Goal: Information Seeking & Learning: Learn about a topic

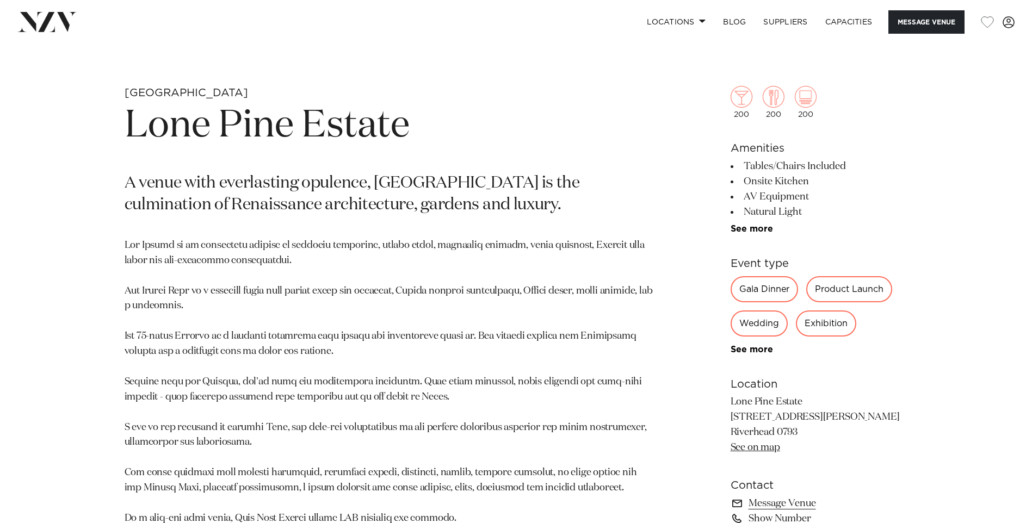
scroll to position [435, 0]
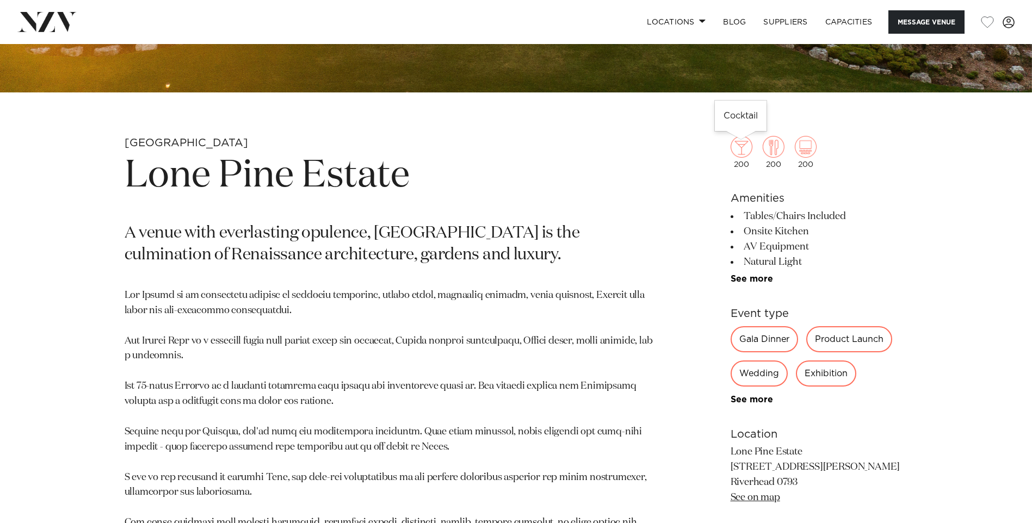
drag, startPoint x: 816, startPoint y: 162, endPoint x: 750, endPoint y: 161, distance: 66.4
click at [750, 161] on div "200 200 200" at bounding box center [818, 152] width 177 height 33
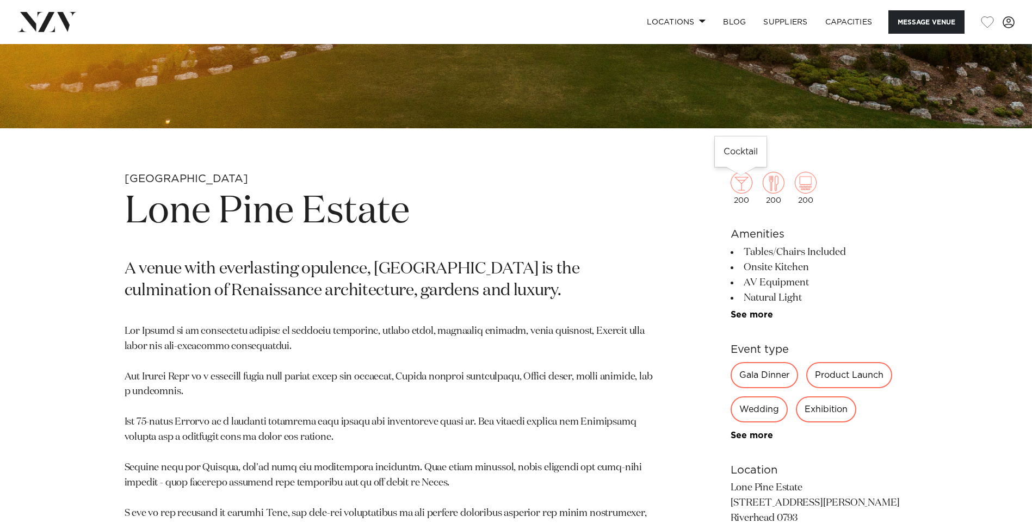
scroll to position [381, 0]
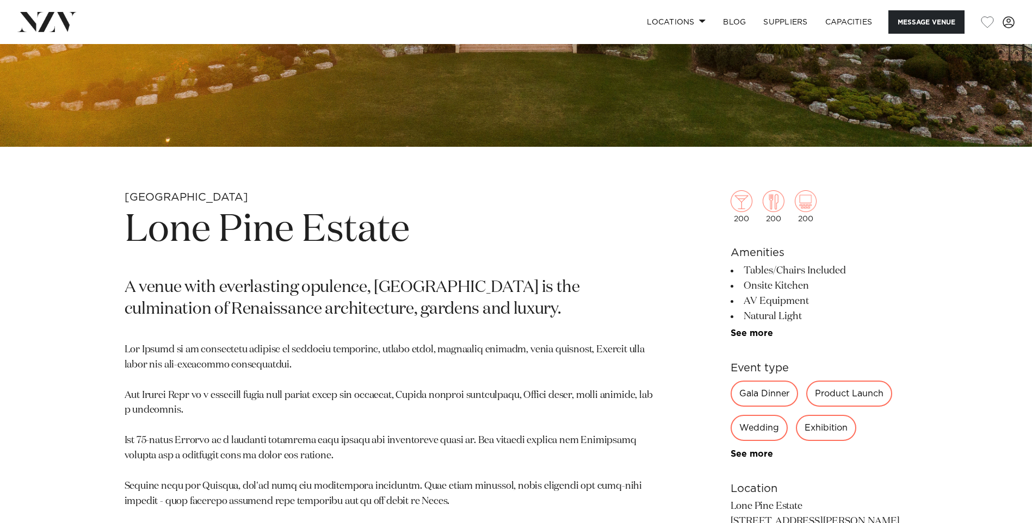
click at [840, 290] on li "Onsite Kitchen" at bounding box center [818, 285] width 177 height 15
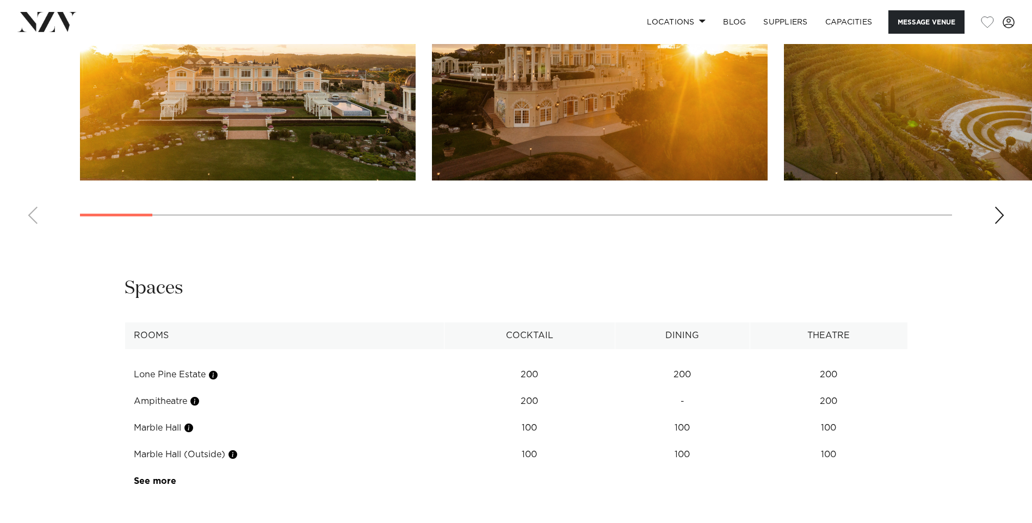
scroll to position [1305, 0]
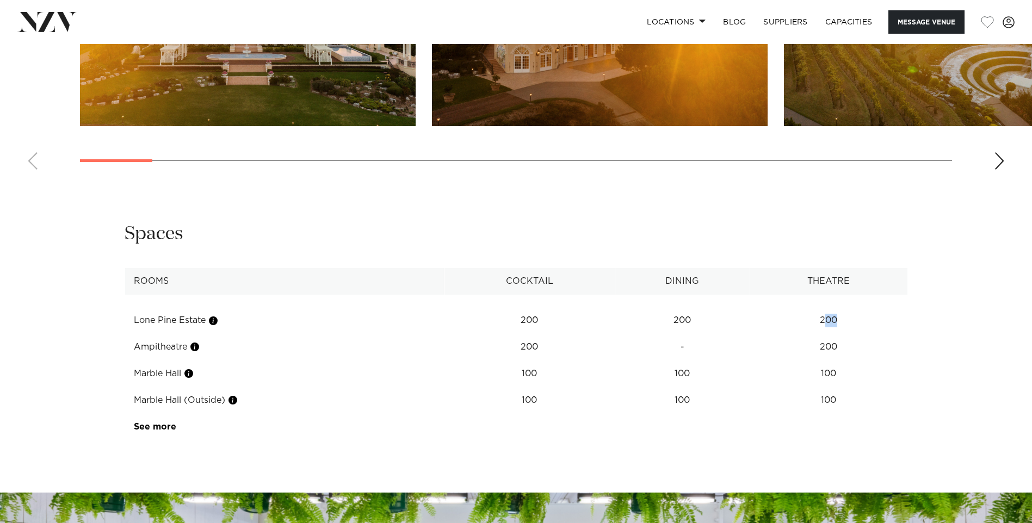
drag, startPoint x: 840, startPoint y: 319, endPoint x: 824, endPoint y: 324, distance: 16.4
click at [824, 324] on td "200" at bounding box center [828, 320] width 158 height 27
drag, startPoint x: 824, startPoint y: 324, endPoint x: 879, endPoint y: 317, distance: 55.9
click at [879, 317] on td "200" at bounding box center [828, 320] width 158 height 27
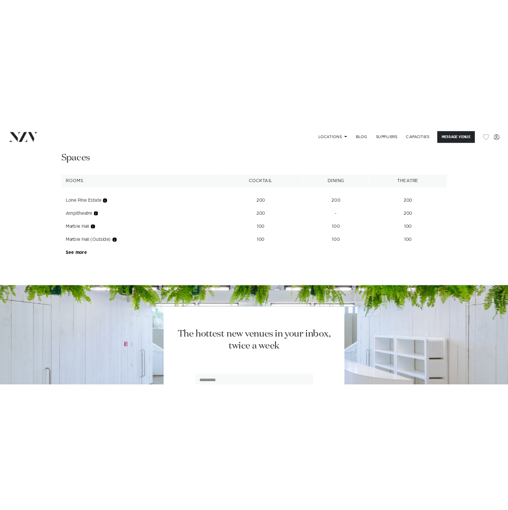
scroll to position [1414, 0]
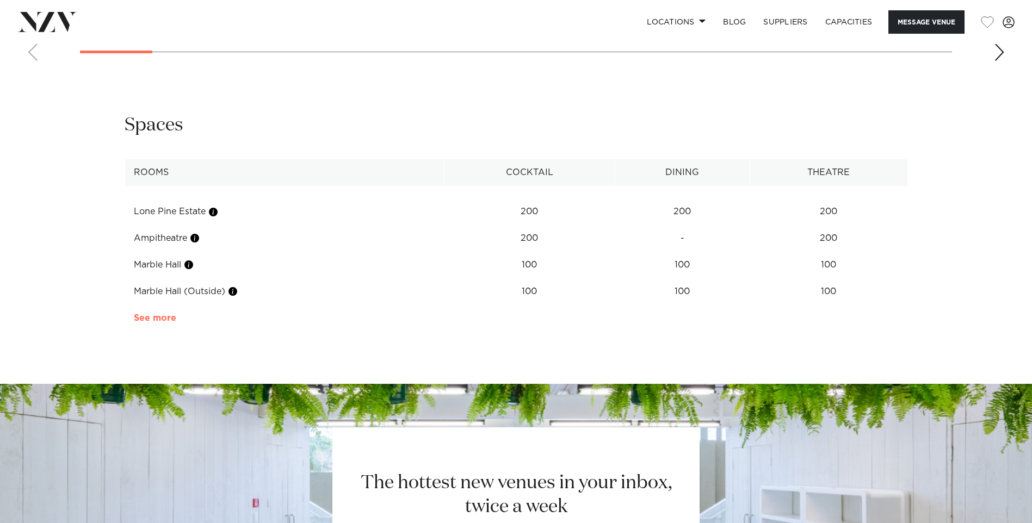
click at [167, 322] on link "See more" at bounding box center [176, 318] width 85 height 9
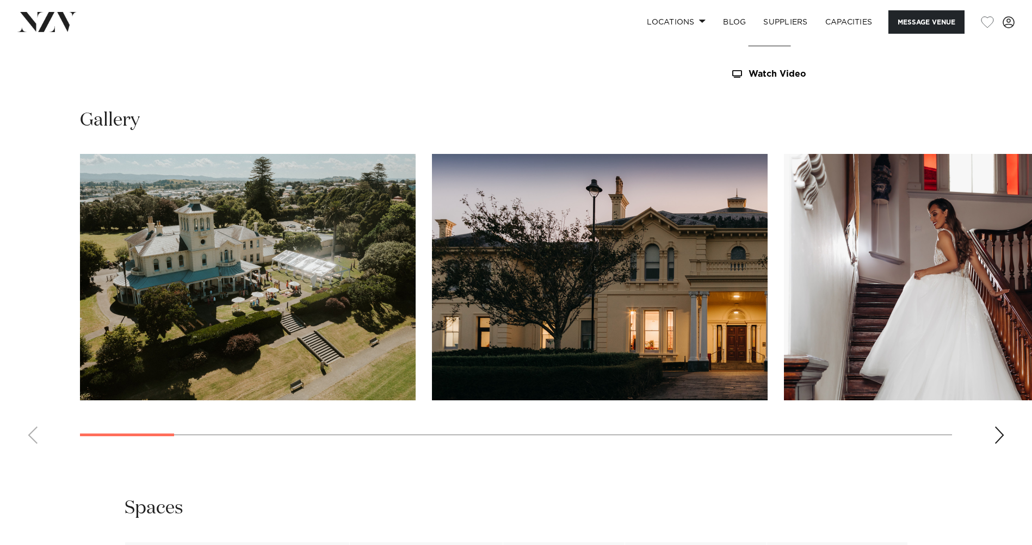
scroll to position [1088, 0]
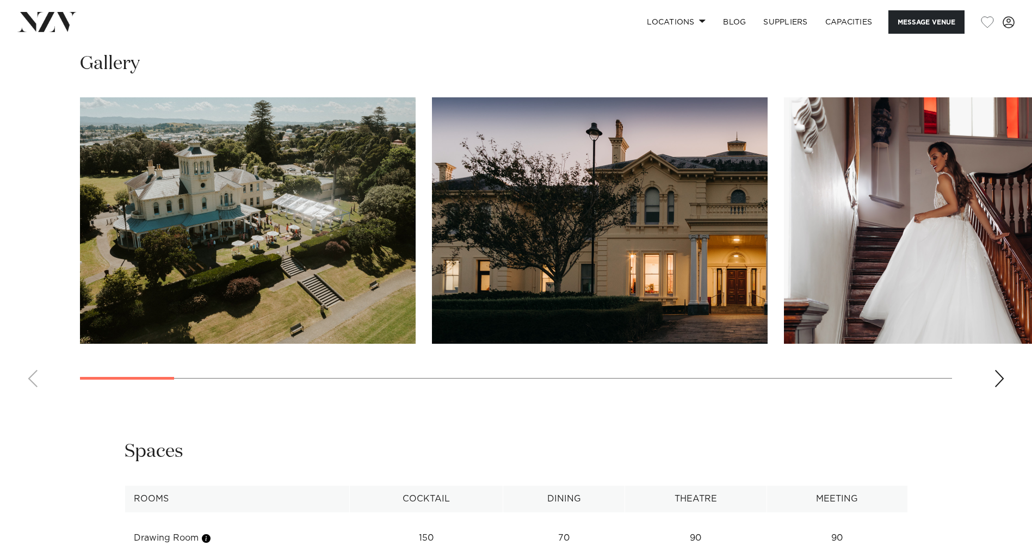
click at [508, 368] on swiper-container at bounding box center [516, 246] width 1032 height 299
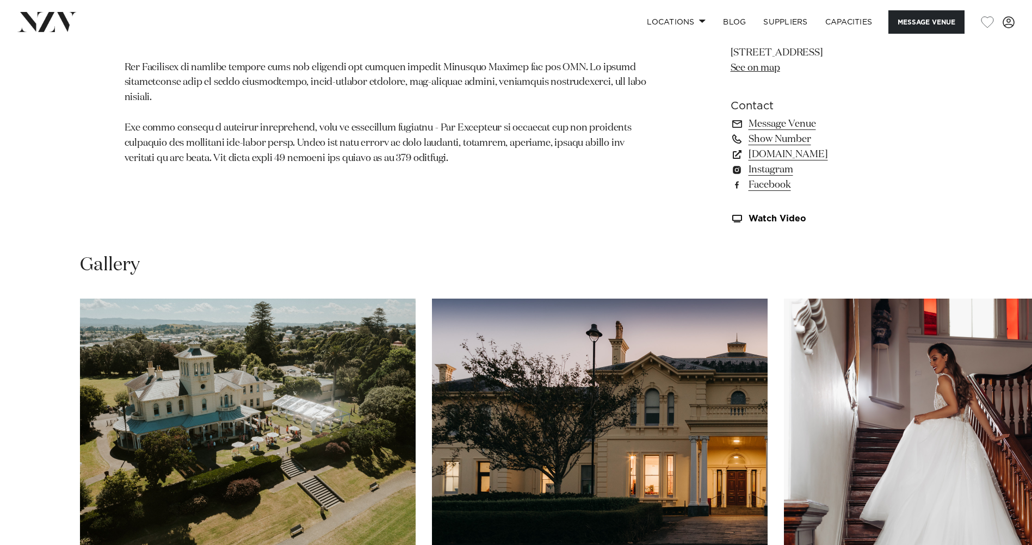
scroll to position [693, 0]
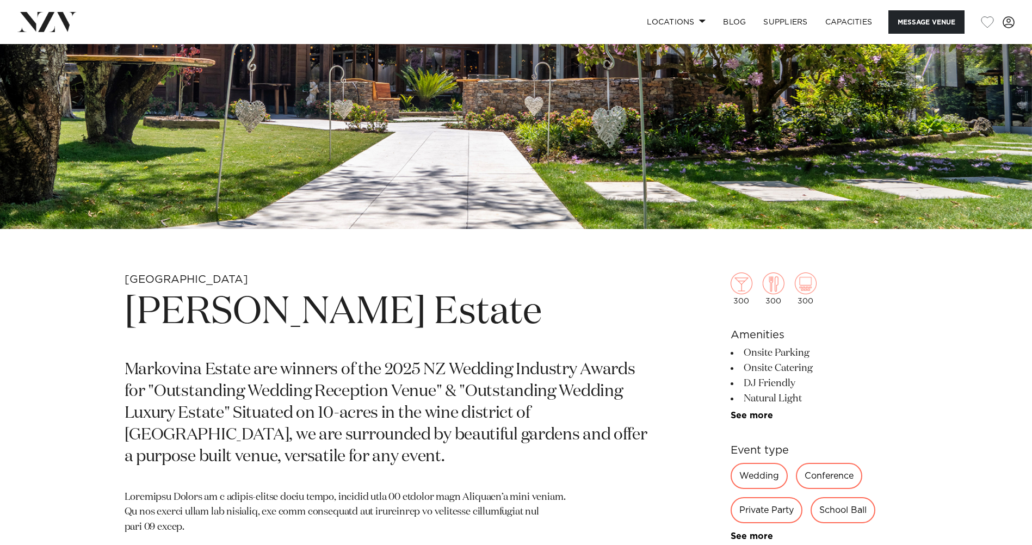
scroll to position [299, 0]
click at [871, 356] on li "Onsite Parking" at bounding box center [818, 352] width 177 height 15
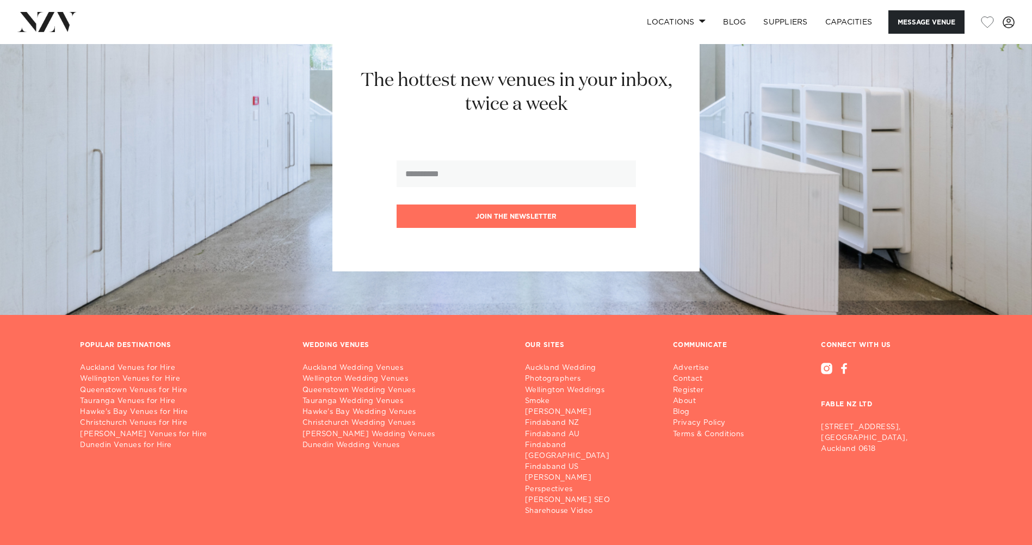
scroll to position [2311, 0]
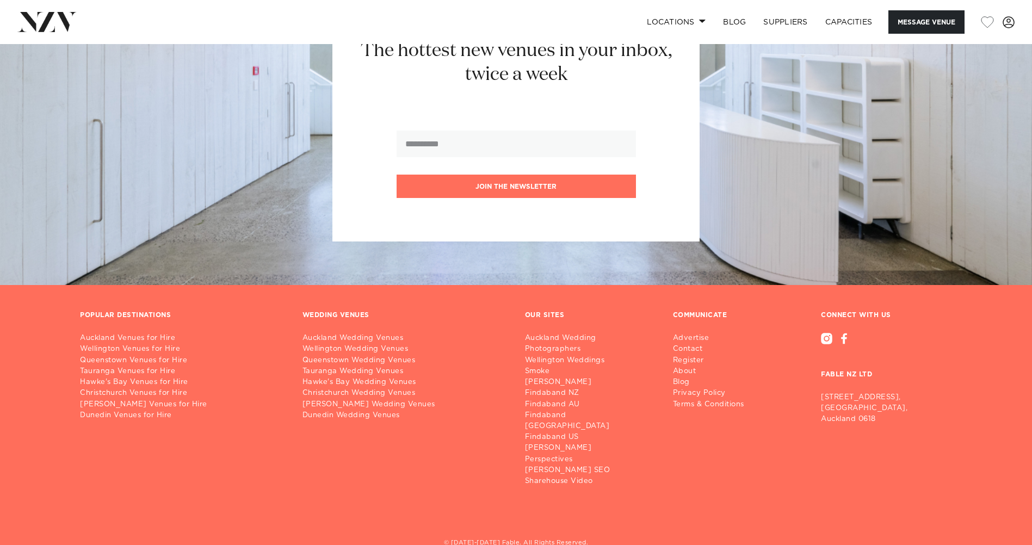
drag, startPoint x: 874, startPoint y: 404, endPoint x: 822, endPoint y: 380, distance: 57.7
click at [822, 392] on p "[STREET_ADDRESS]" at bounding box center [886, 408] width 131 height 33
copy p "[STREET_ADDRESS]"
click at [913, 350] on h3 "FABLE NZ LTD" at bounding box center [886, 366] width 131 height 44
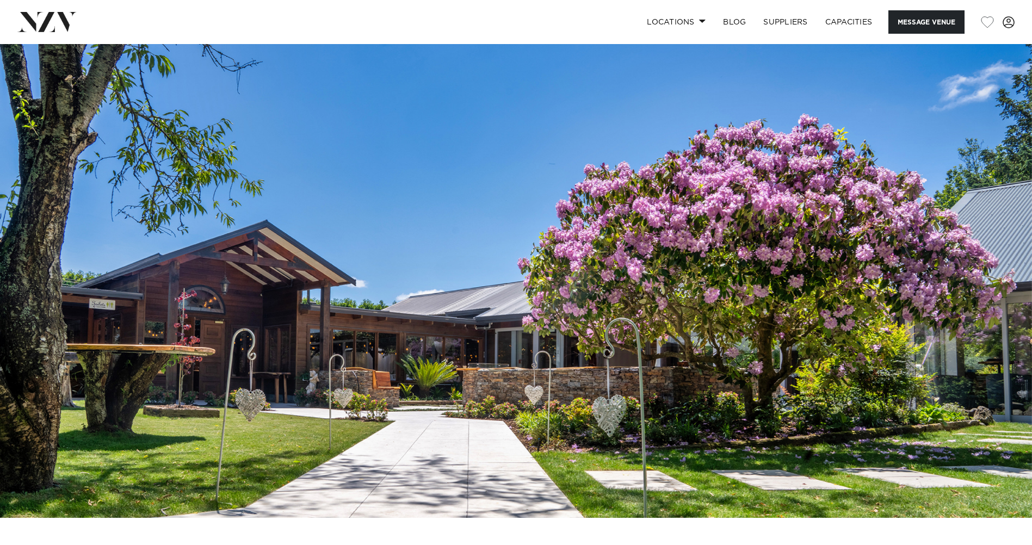
scroll to position [0, 0]
